Goal: Find specific page/section: Find specific page/section

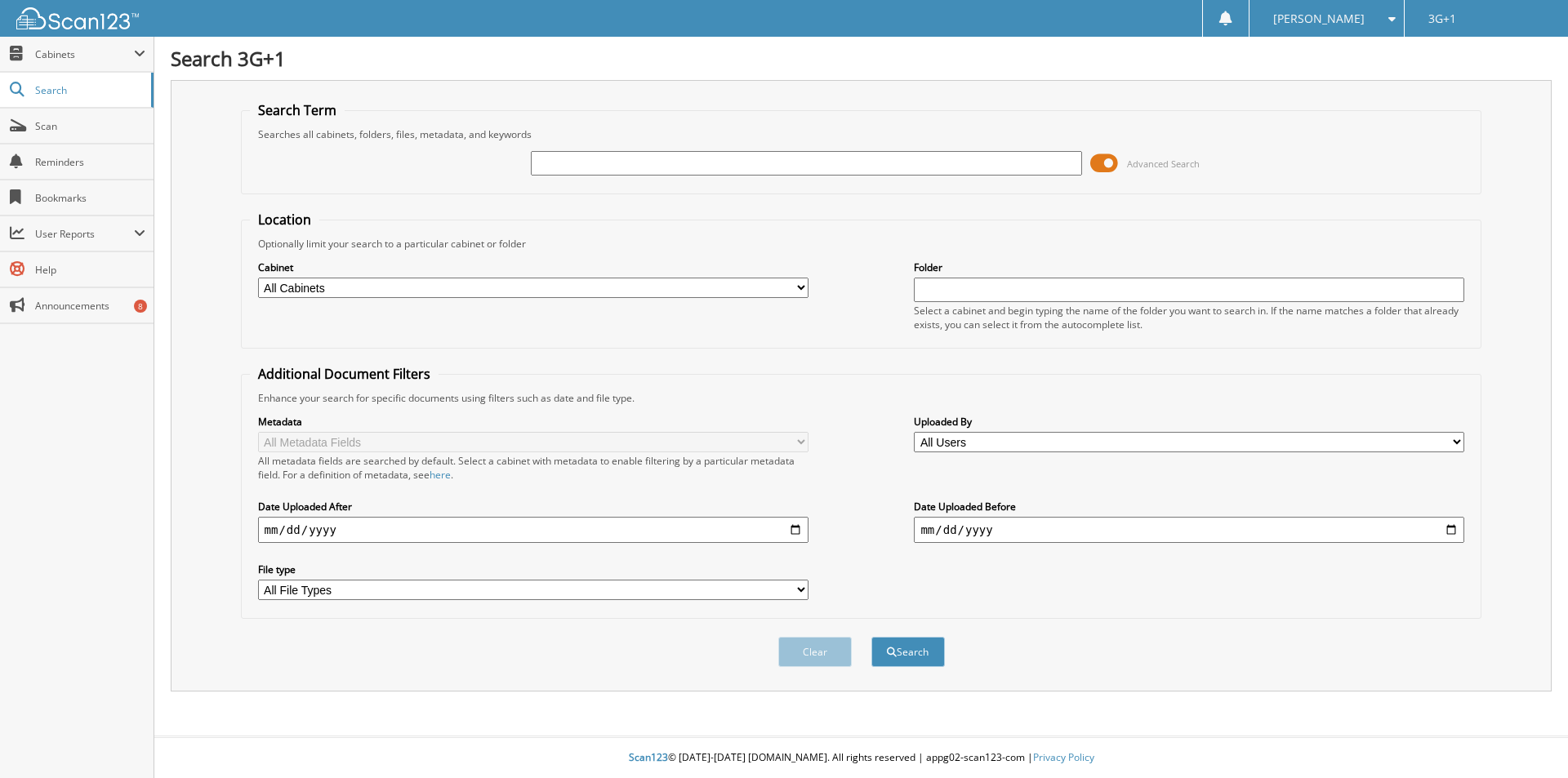
click at [733, 160] on input "text" at bounding box center [806, 163] width 551 height 24
type input "34305"
click at [871, 637] on button "Search" at bounding box center [908, 652] width 73 height 30
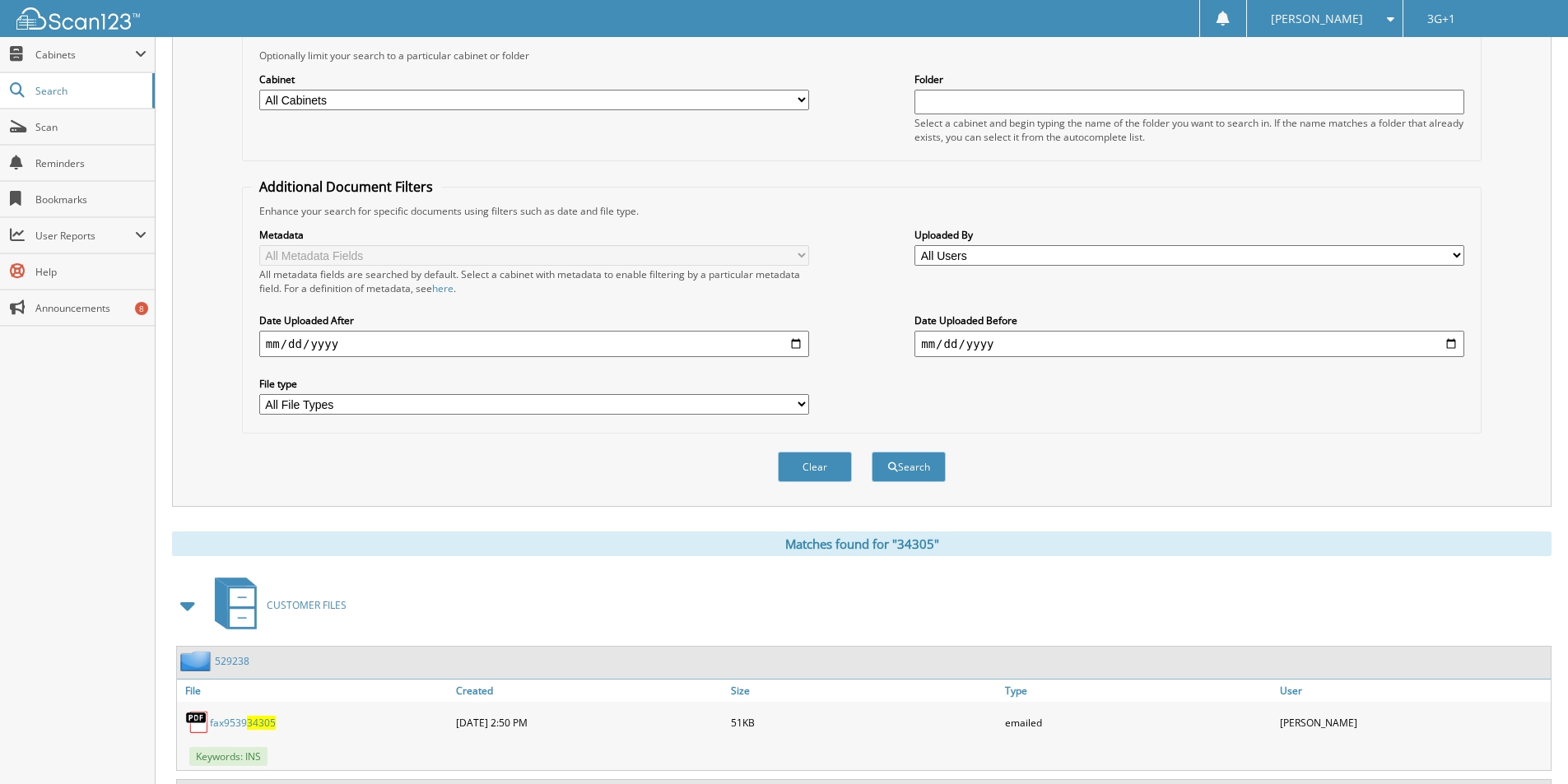
scroll to position [269, 0]
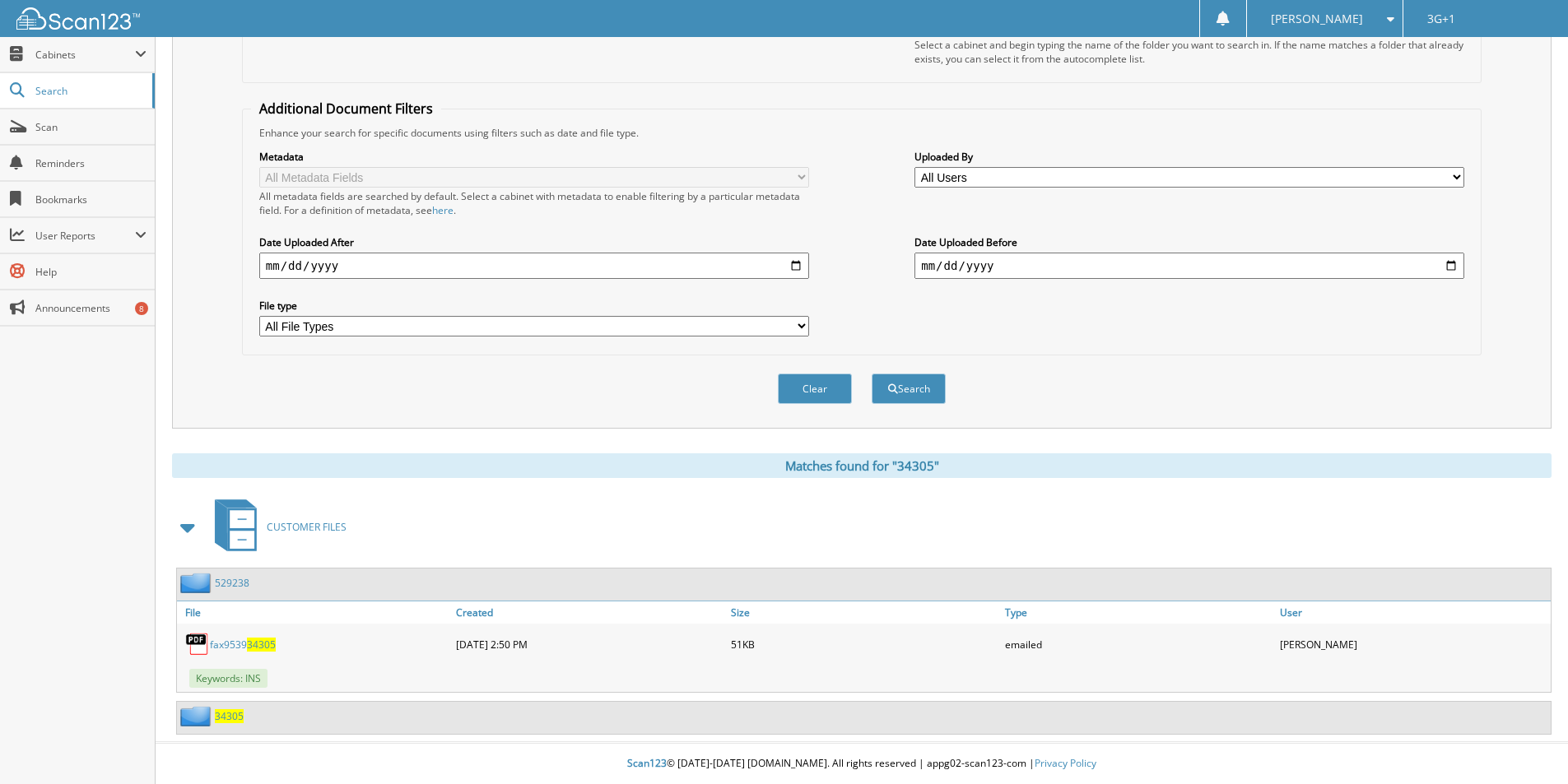
click at [230, 717] on span "34305" at bounding box center [229, 716] width 29 height 14
